Goal: Task Accomplishment & Management: Use online tool/utility

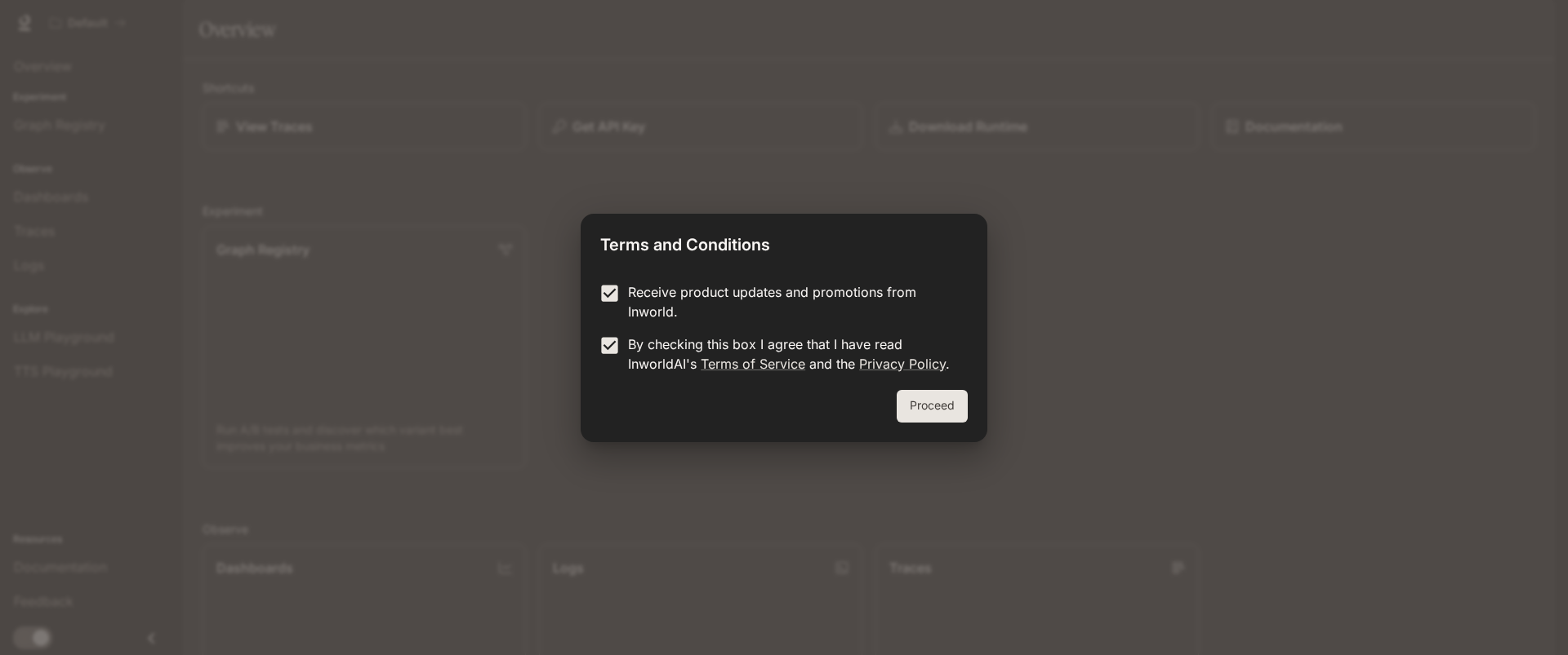
drag, startPoint x: 967, startPoint y: 401, endPoint x: 960, endPoint y: 347, distance: 54.5
click at [960, 347] on div "Terms and Conditions Receive product updates and promotions from Inworld. By ch…" at bounding box center [783, 328] width 407 height 229
click at [875, 358] on link "Privacy Policy" at bounding box center [903, 364] width 87 height 17
click at [740, 367] on link "Terms of Service" at bounding box center [752, 364] width 104 height 17
click at [608, 332] on form "Receive product updates and promotions from Inworld. By checking this box I agr…" at bounding box center [784, 328] width 367 height 92
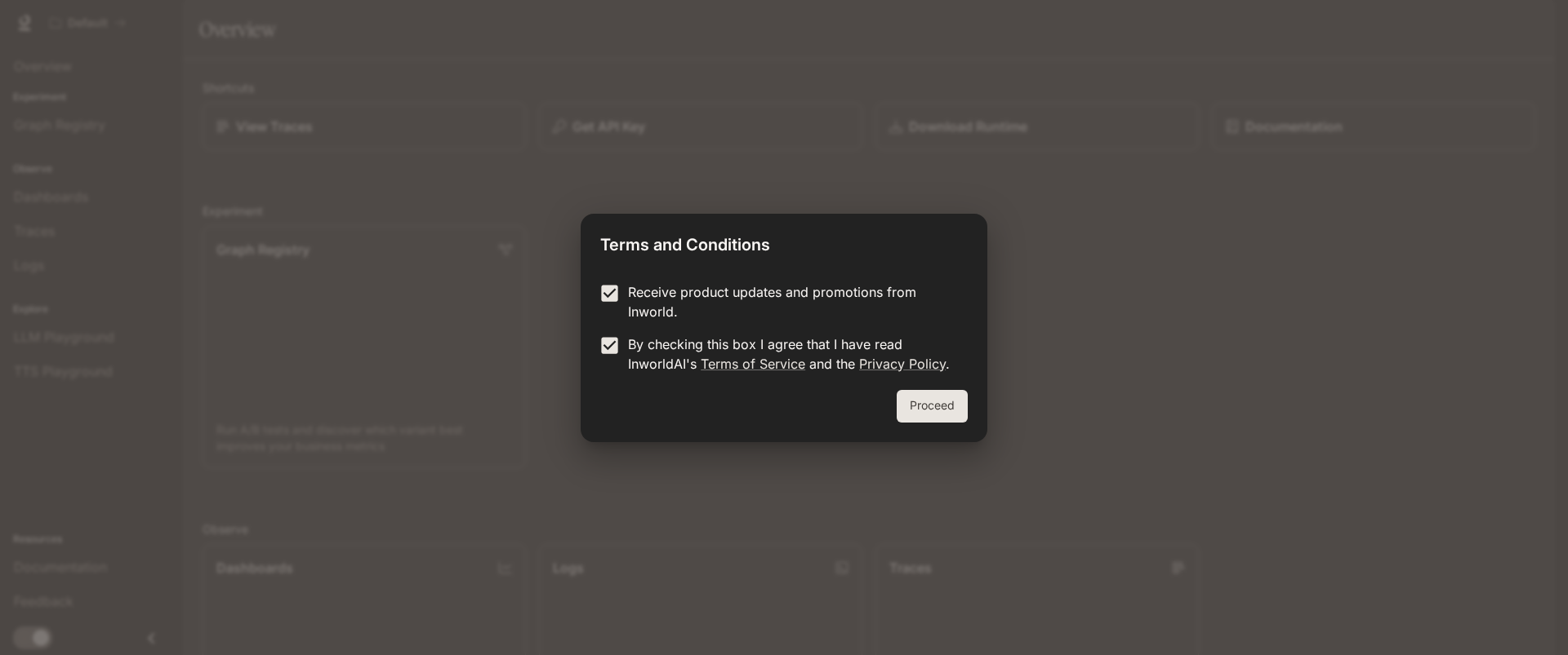
click at [936, 404] on button "Proceed" at bounding box center [932, 406] width 71 height 33
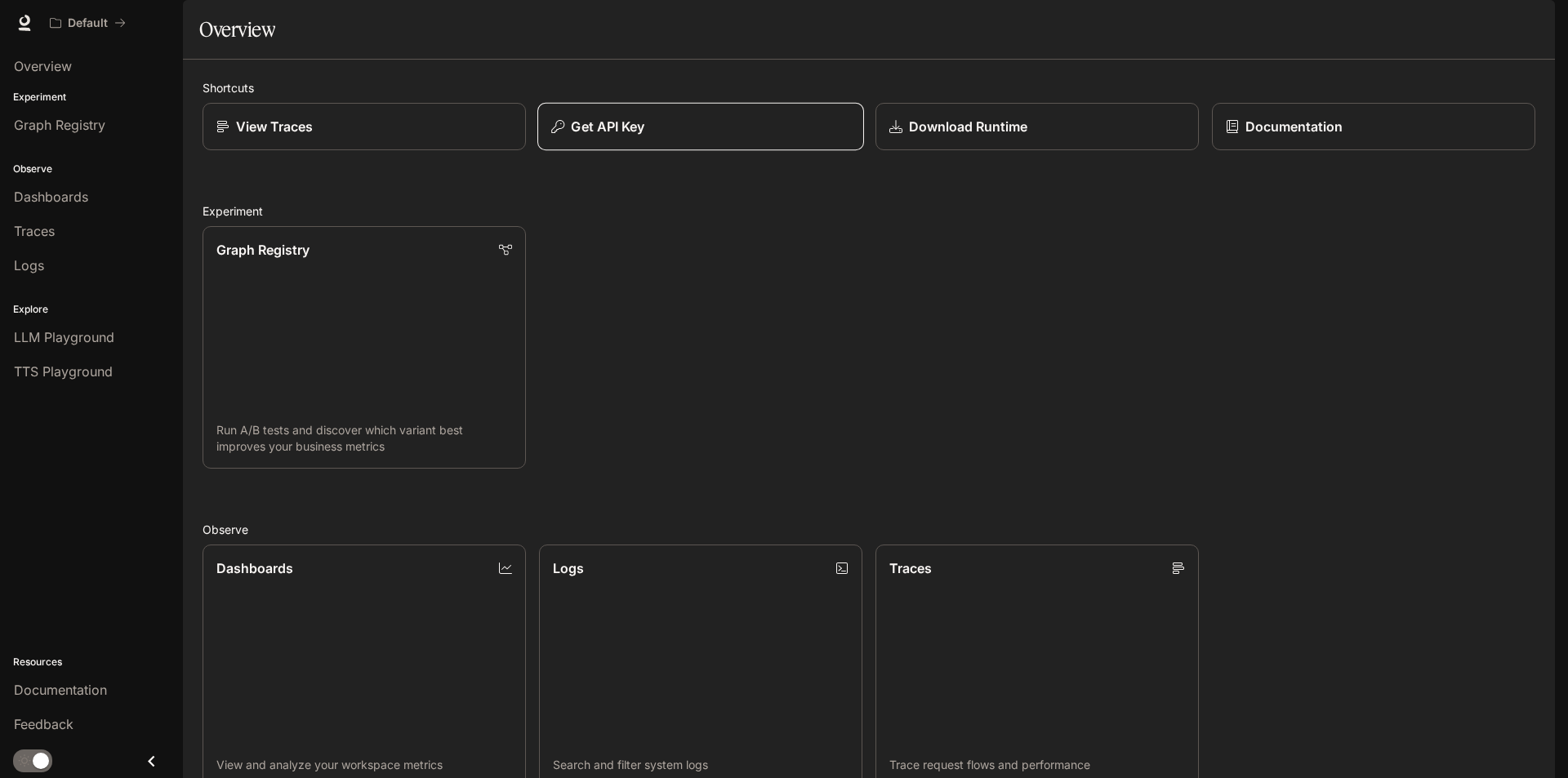
click at [638, 151] on button "Get API Key" at bounding box center [701, 127] width 326 height 48
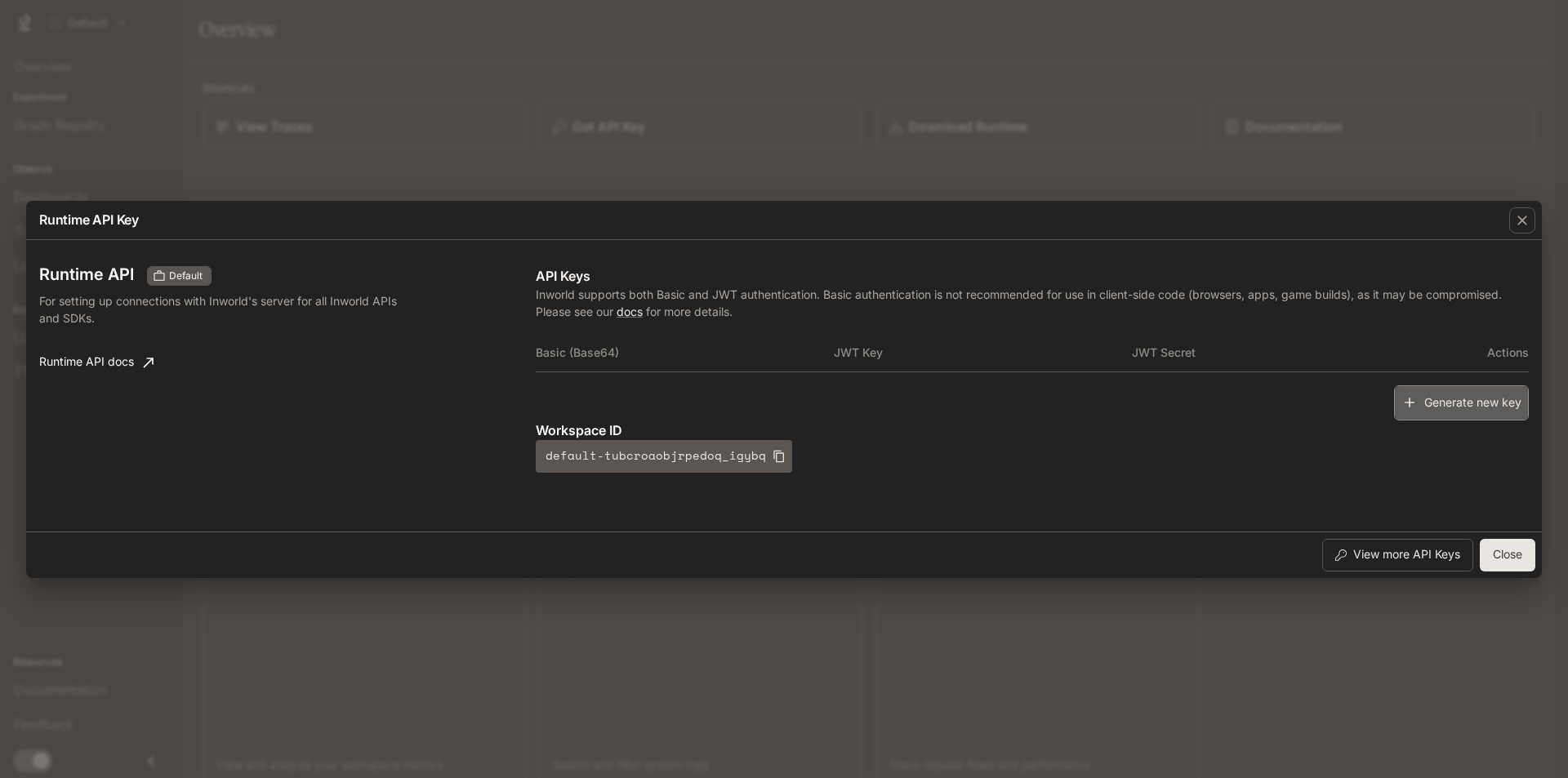
click at [1430, 404] on button "Generate new key" at bounding box center [1461, 403] width 134 height 35
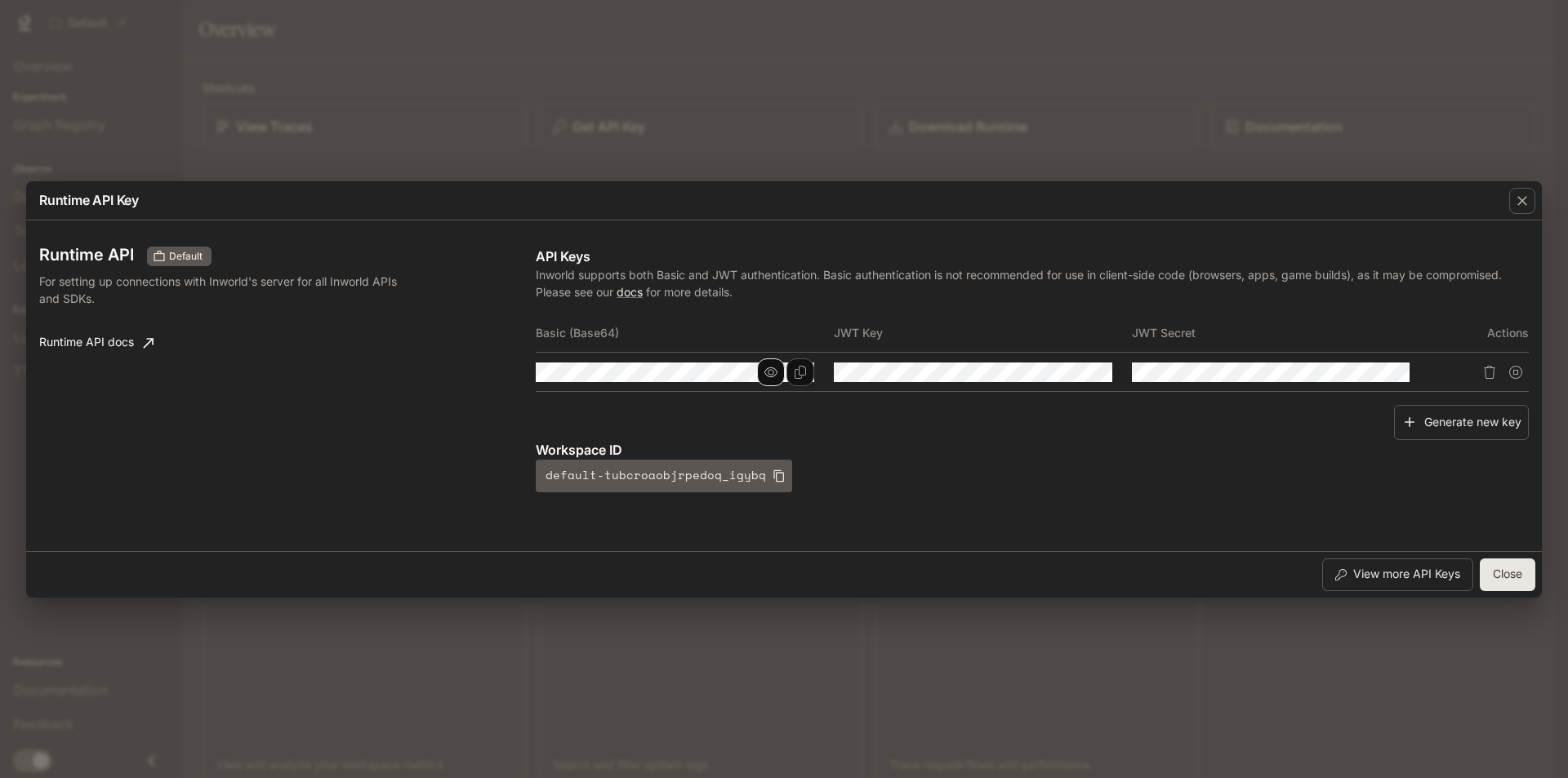
click at [764, 379] on button "button" at bounding box center [771, 371] width 28 height 28
click at [1074, 371] on icon "button" at bounding box center [1070, 371] width 13 height 10
click at [468, 118] on div "Runtime API Key Runtime API Default For setting up connections with Inworld's s…" at bounding box center [784, 389] width 1568 height 778
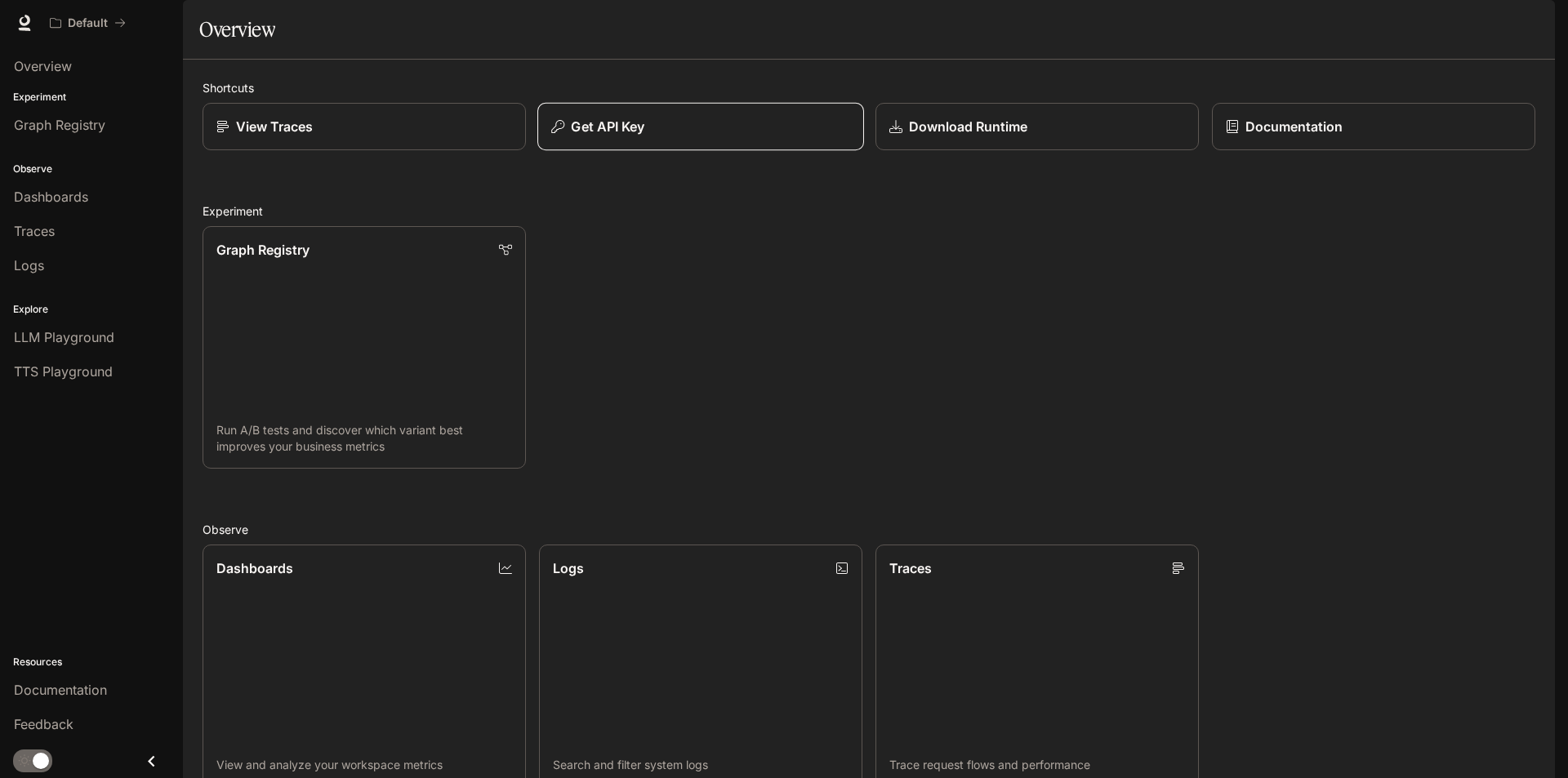
click at [729, 136] on div "Get API Key" at bounding box center [701, 126] width 299 height 19
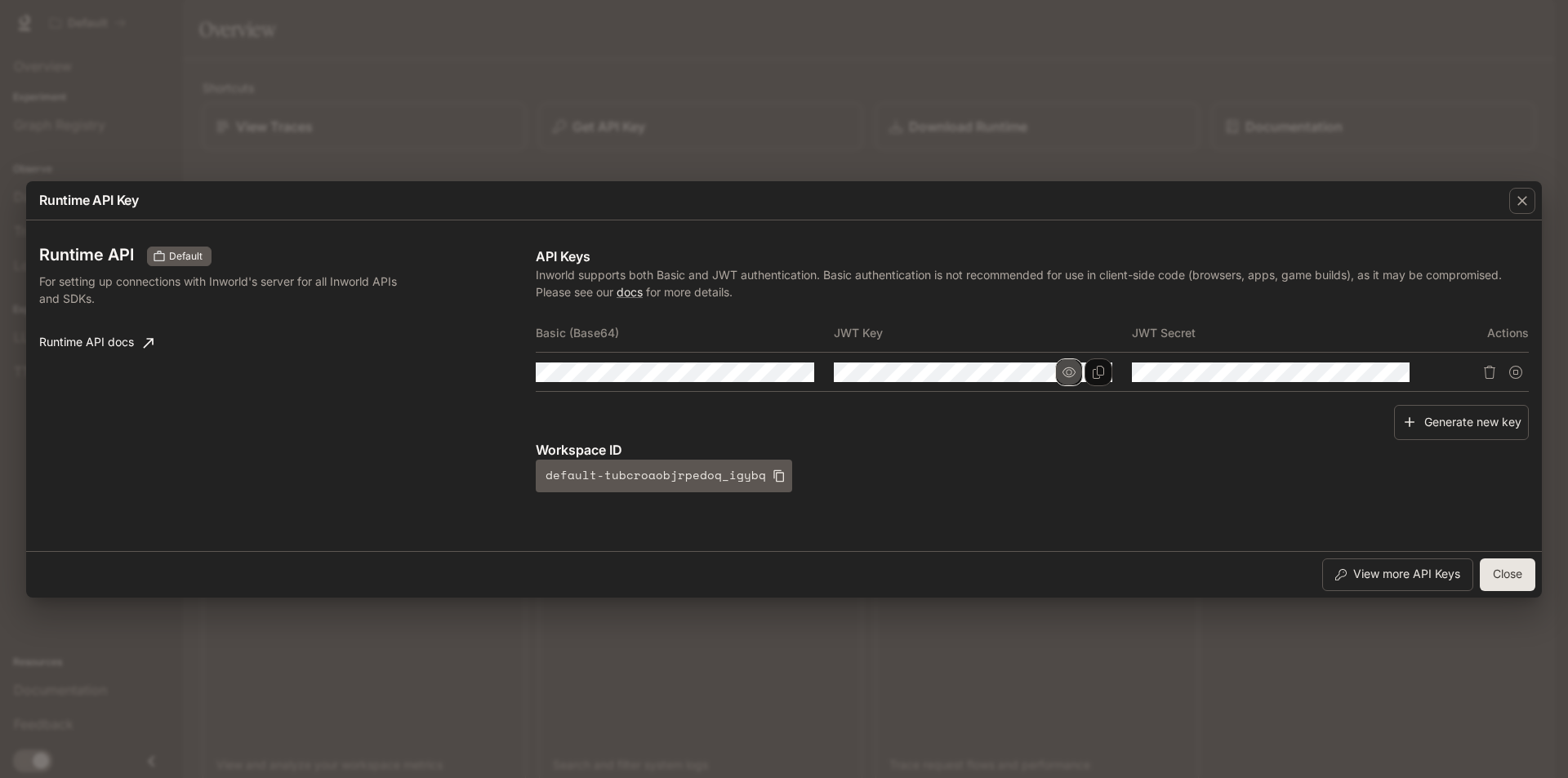
click at [1071, 370] on icon "button" at bounding box center [1070, 372] width 13 height 13
click at [1095, 374] on icon "Copy Key" at bounding box center [1099, 372] width 13 height 13
click at [1377, 372] on button "button" at bounding box center [1366, 371] width 28 height 28
click at [1398, 373] on icon "Copy Secret" at bounding box center [1396, 372] width 13 height 13
click at [1527, 205] on icon "button" at bounding box center [1523, 201] width 17 height 17
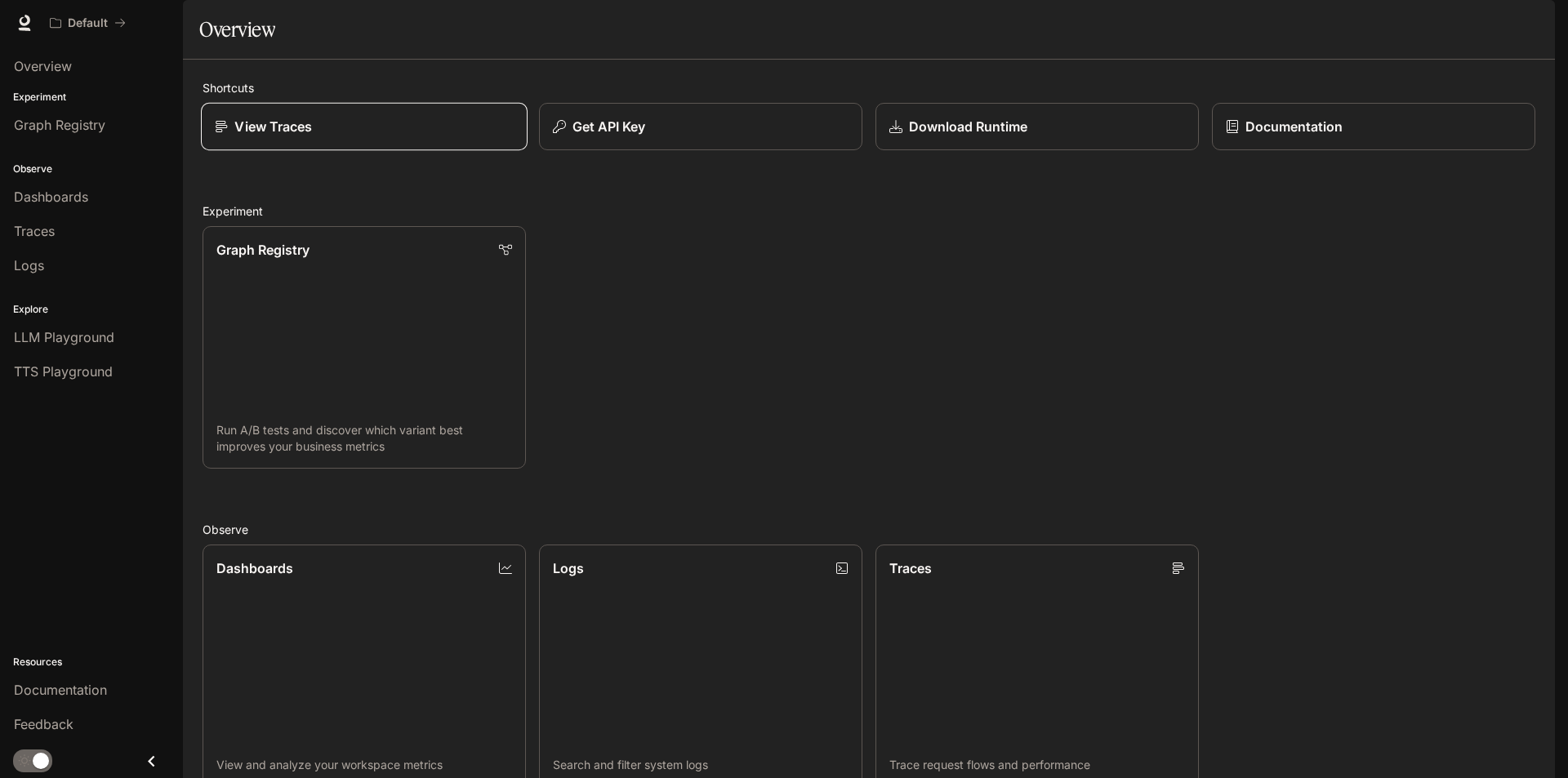
click at [445, 136] on div "View Traces" at bounding box center [364, 126] width 299 height 19
click at [1287, 136] on p "Documentation" at bounding box center [1292, 126] width 98 height 19
